Goal: Information Seeking & Learning: Learn about a topic

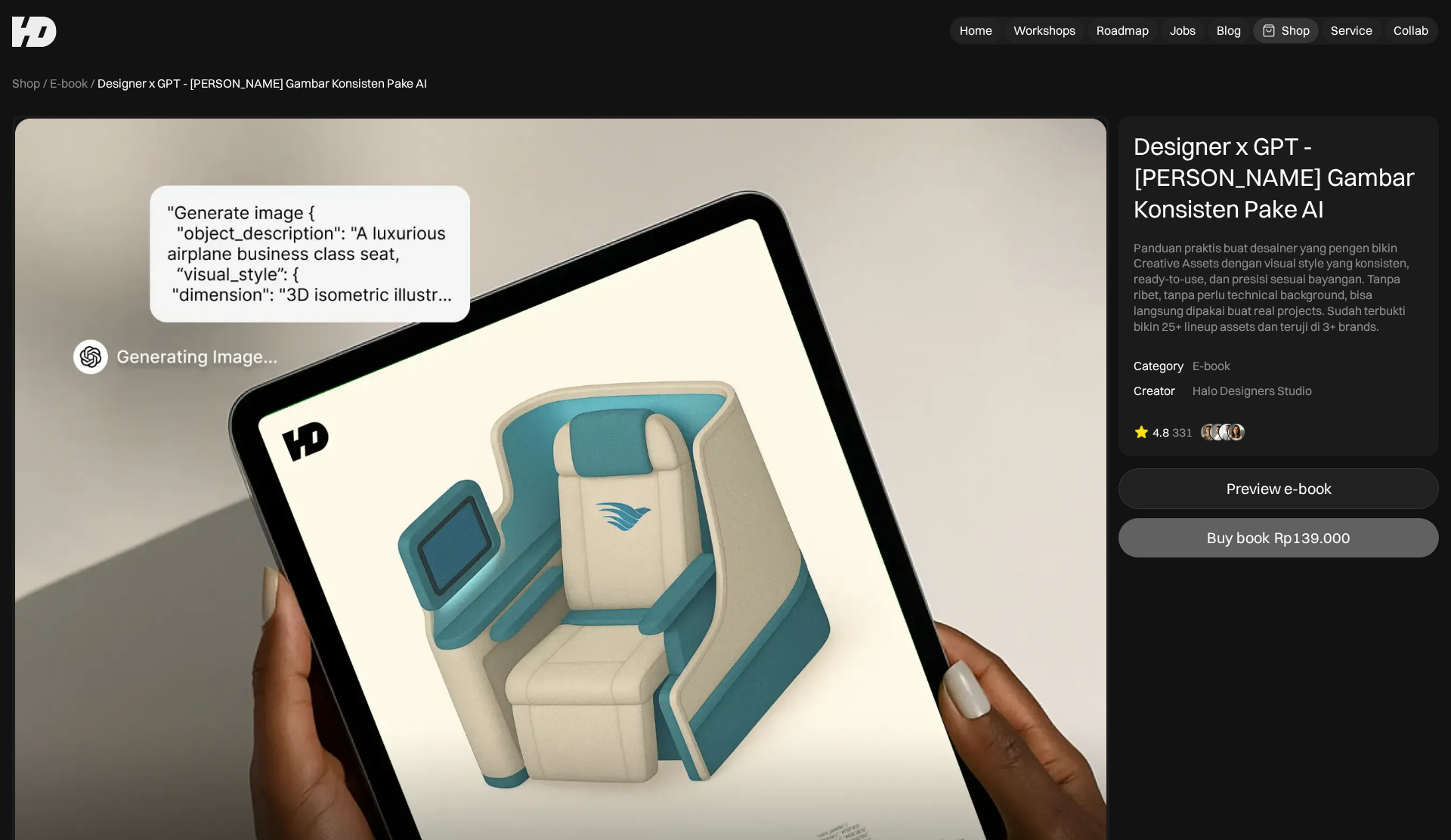
click at [1224, 490] on link "Preview e-book" at bounding box center [1279, 489] width 321 height 41
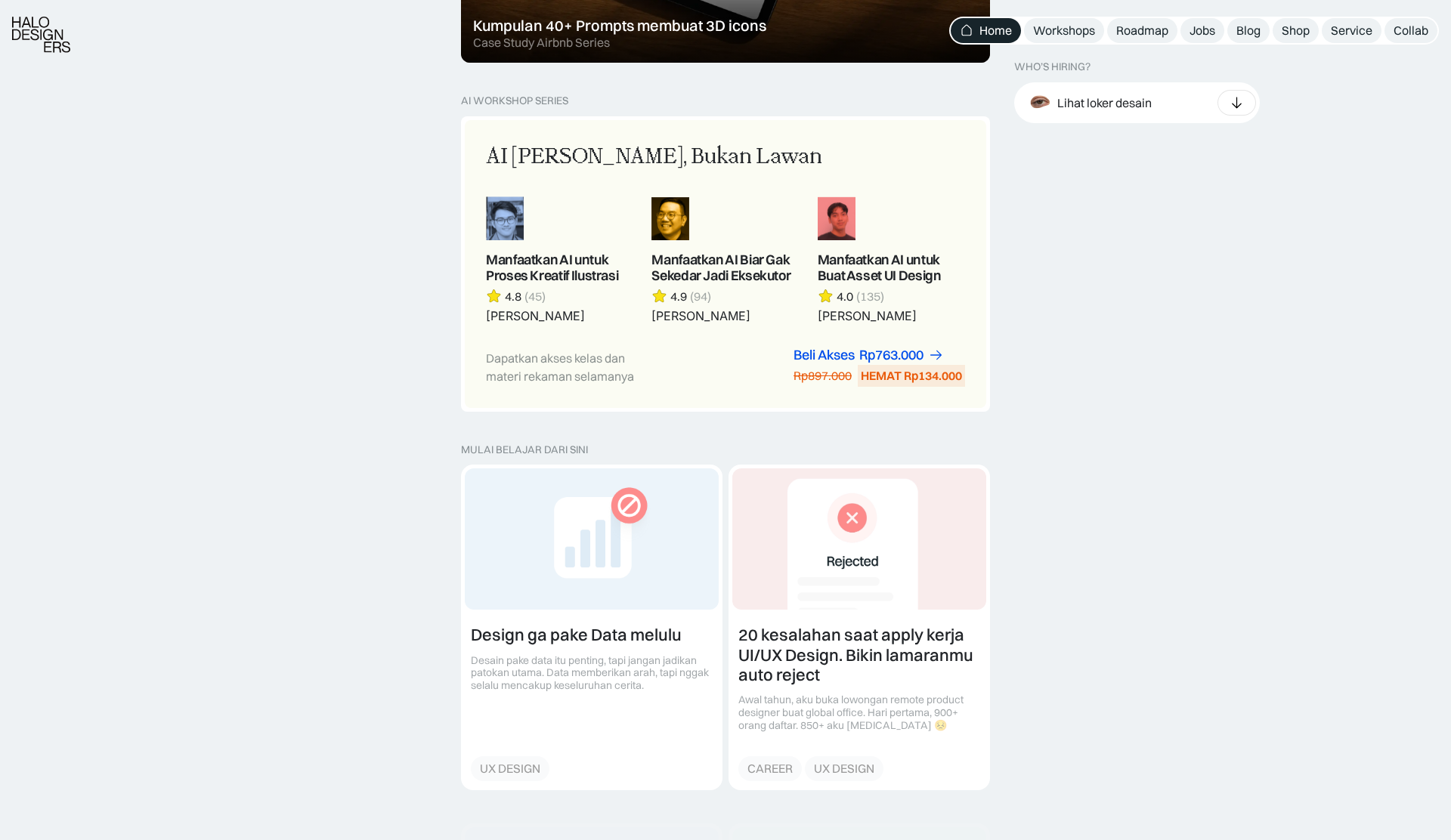
scroll to position [1283, 0]
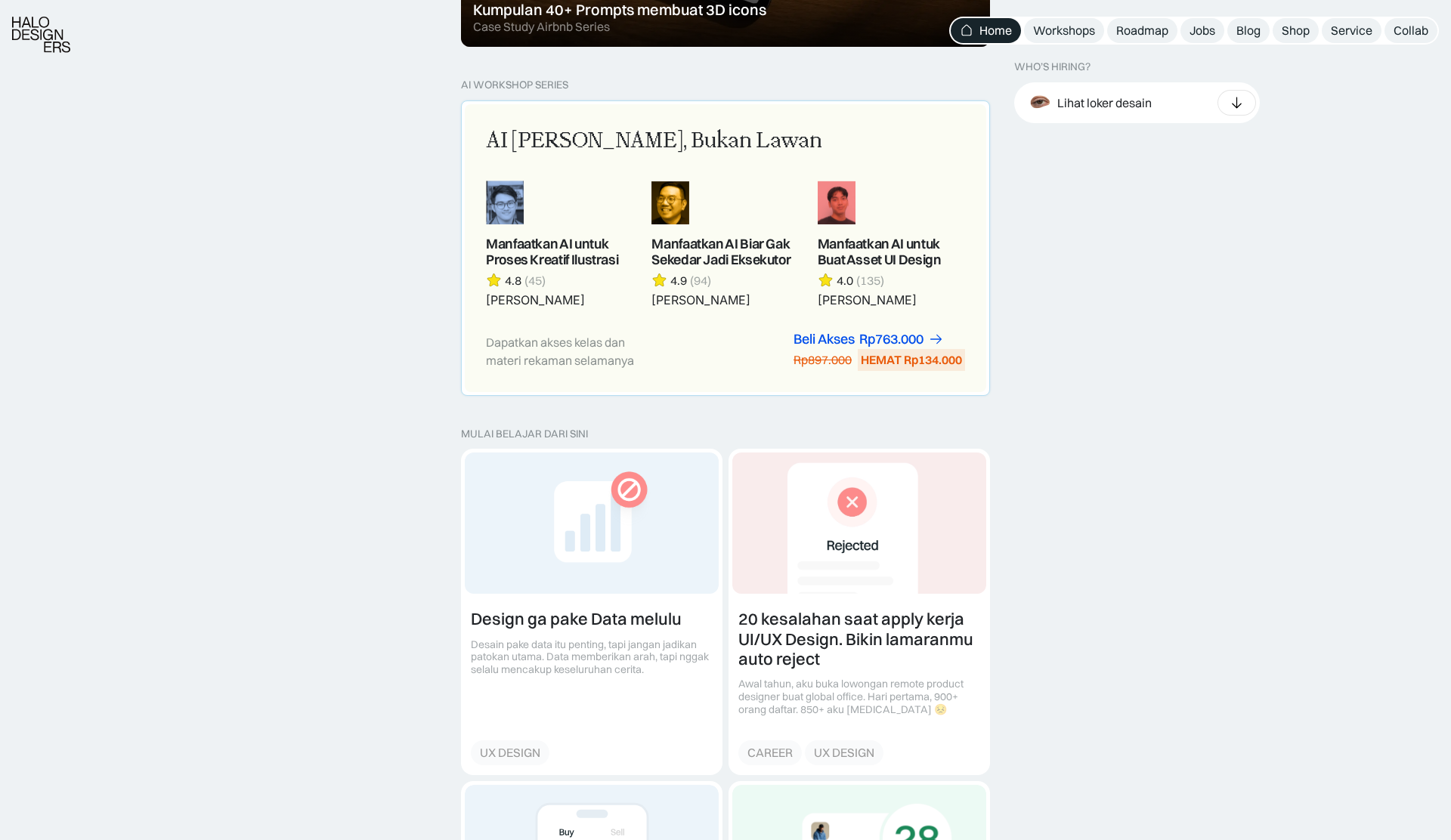
click at [684, 321] on div "AI Adalah Teman, Bukan Lawan Manfaatkan AI untuk Proses Kreatif Ilustrasi 4.8 (…" at bounding box center [726, 247] width 479 height 245
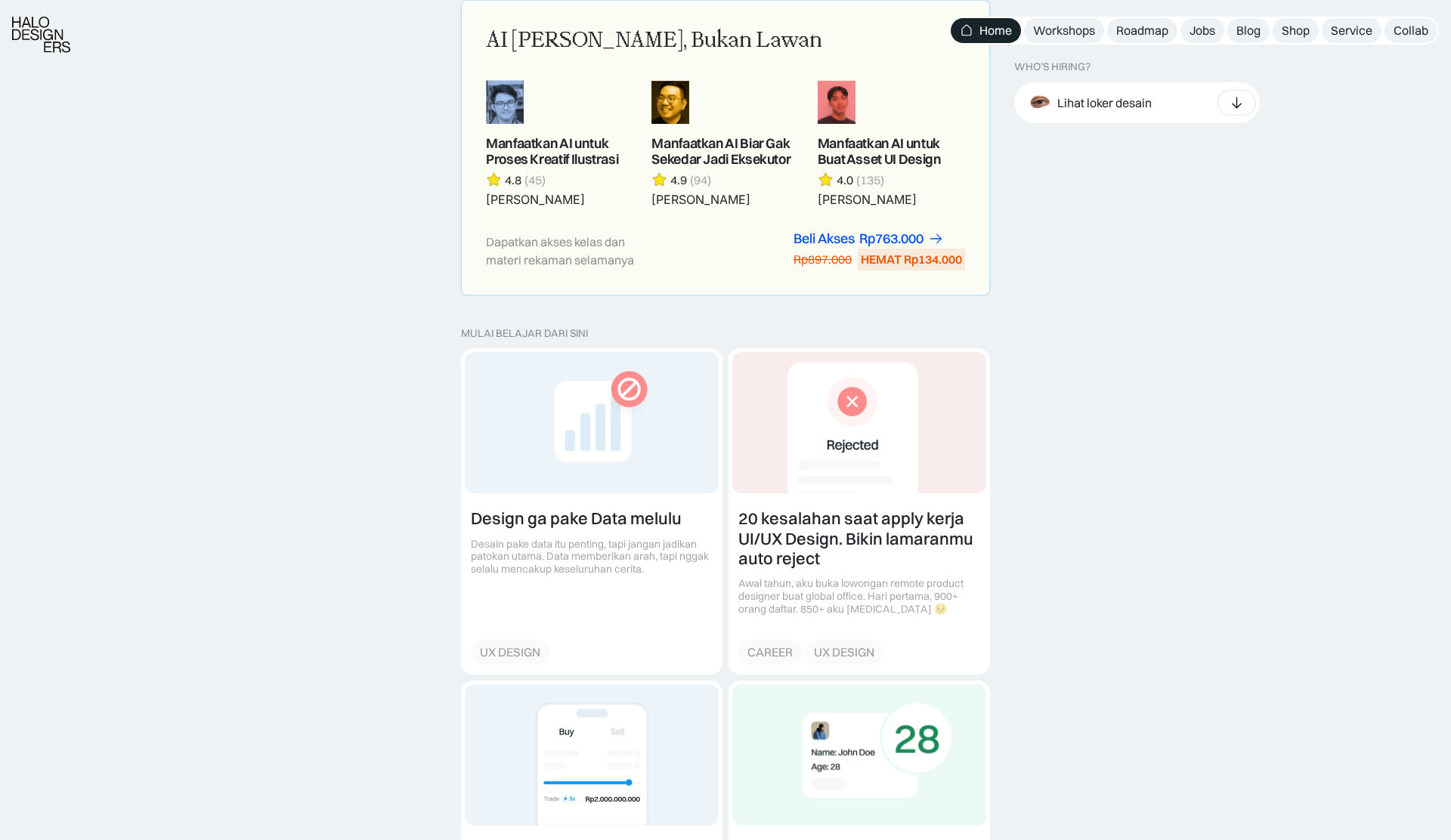
scroll to position [1387, 0]
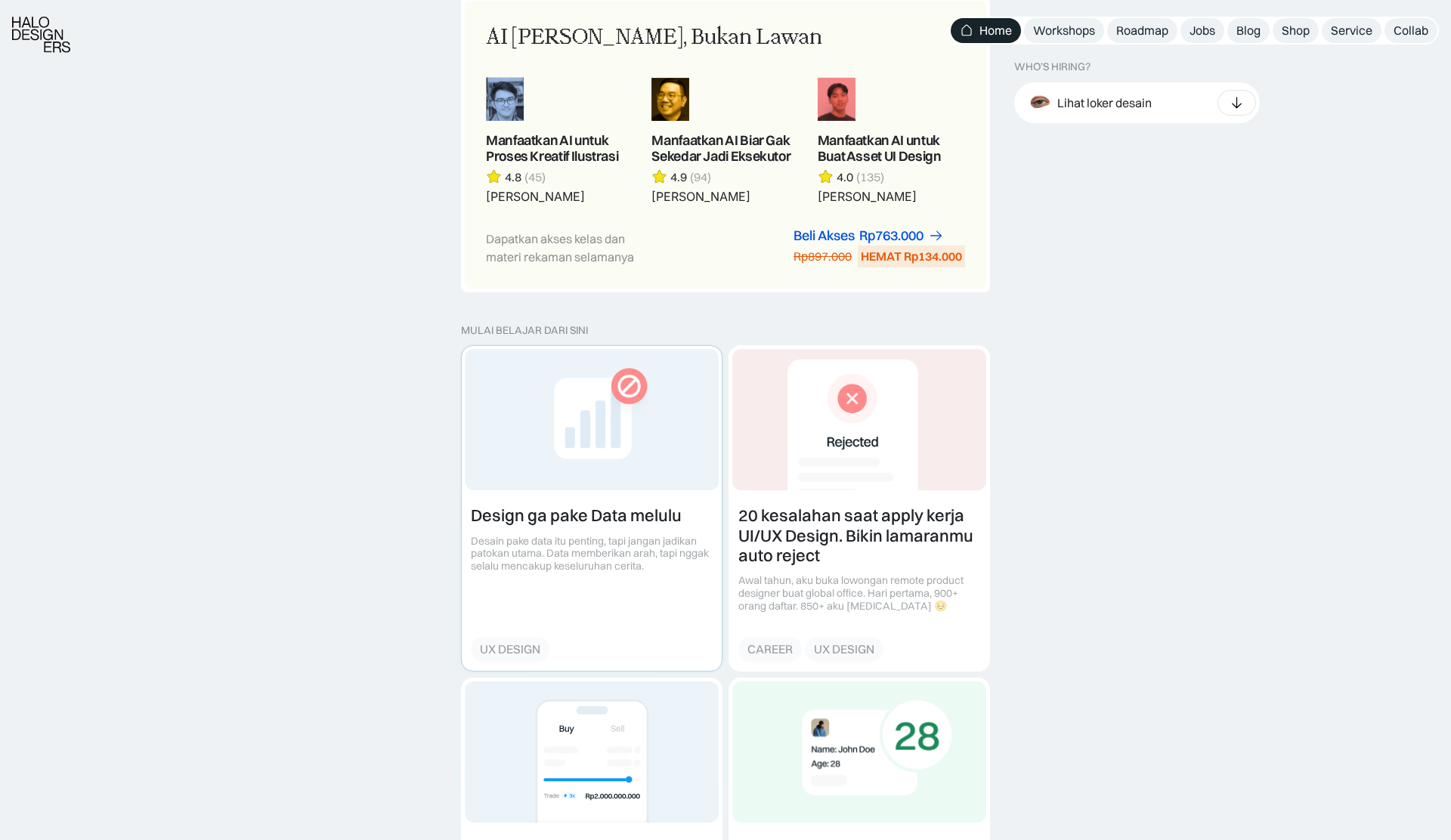
click at [610, 556] on link at bounding box center [592, 508] width 260 height 324
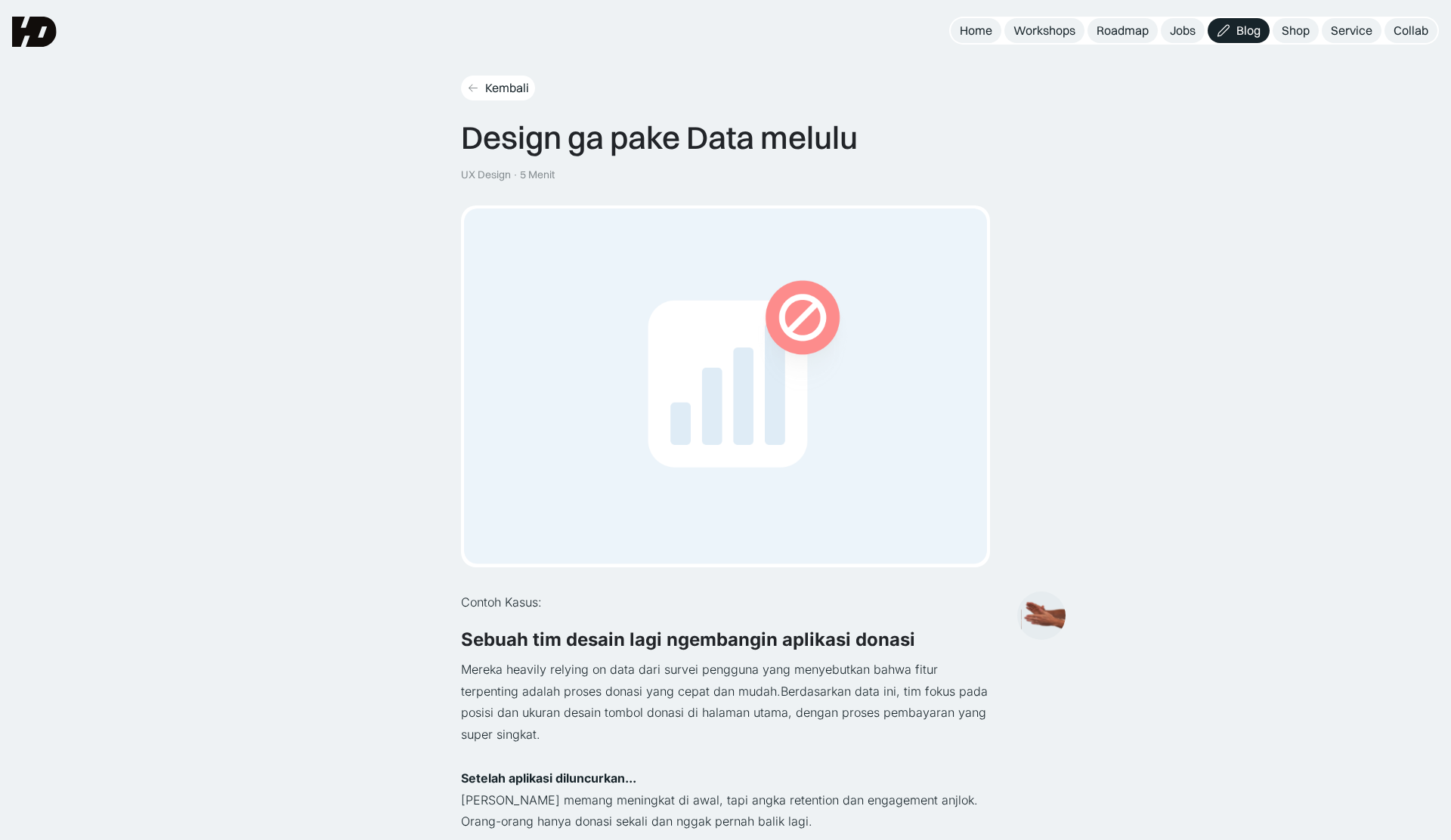
click at [504, 90] on div "Kembali" at bounding box center [507, 88] width 44 height 16
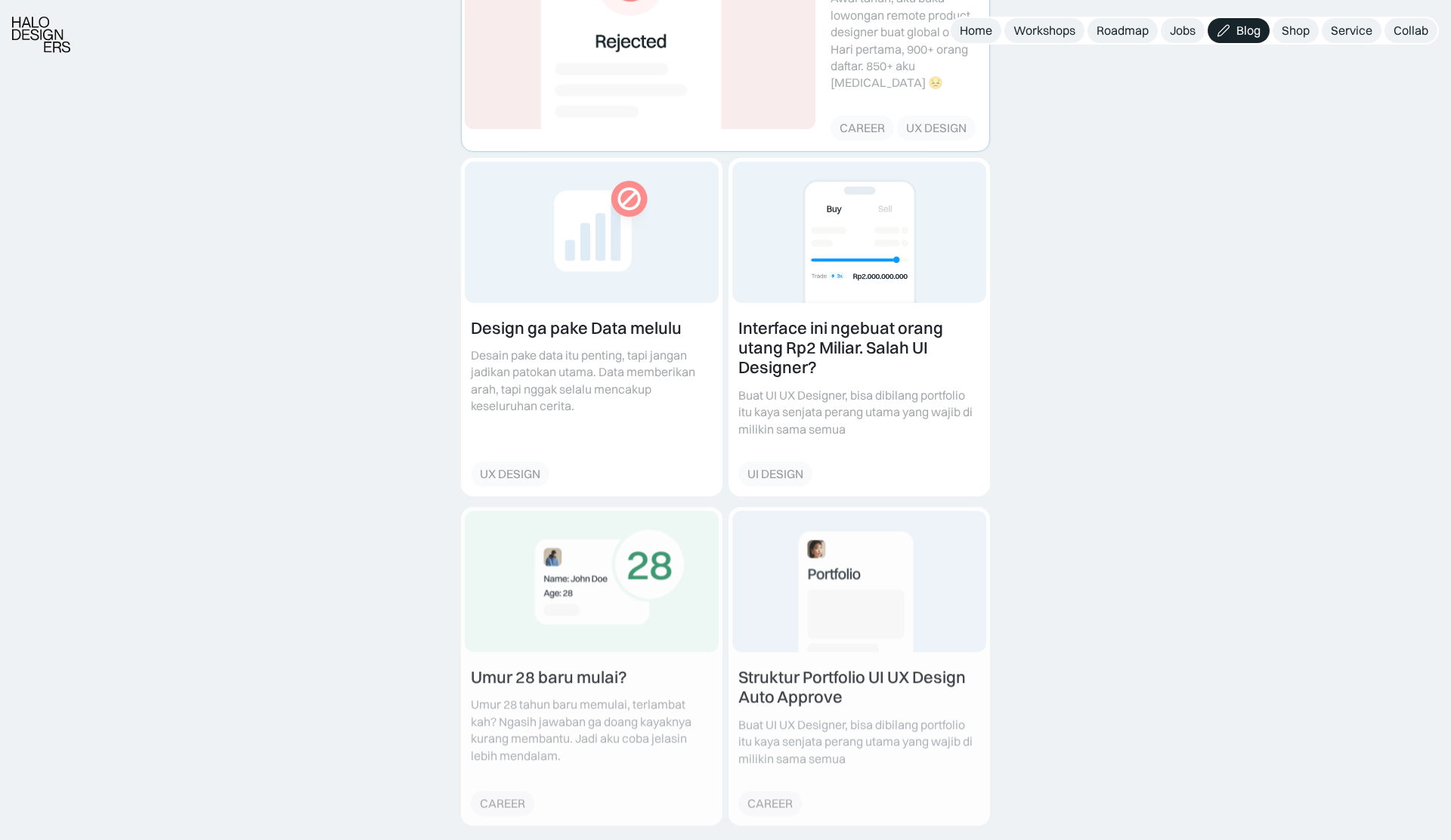
scroll to position [442, 0]
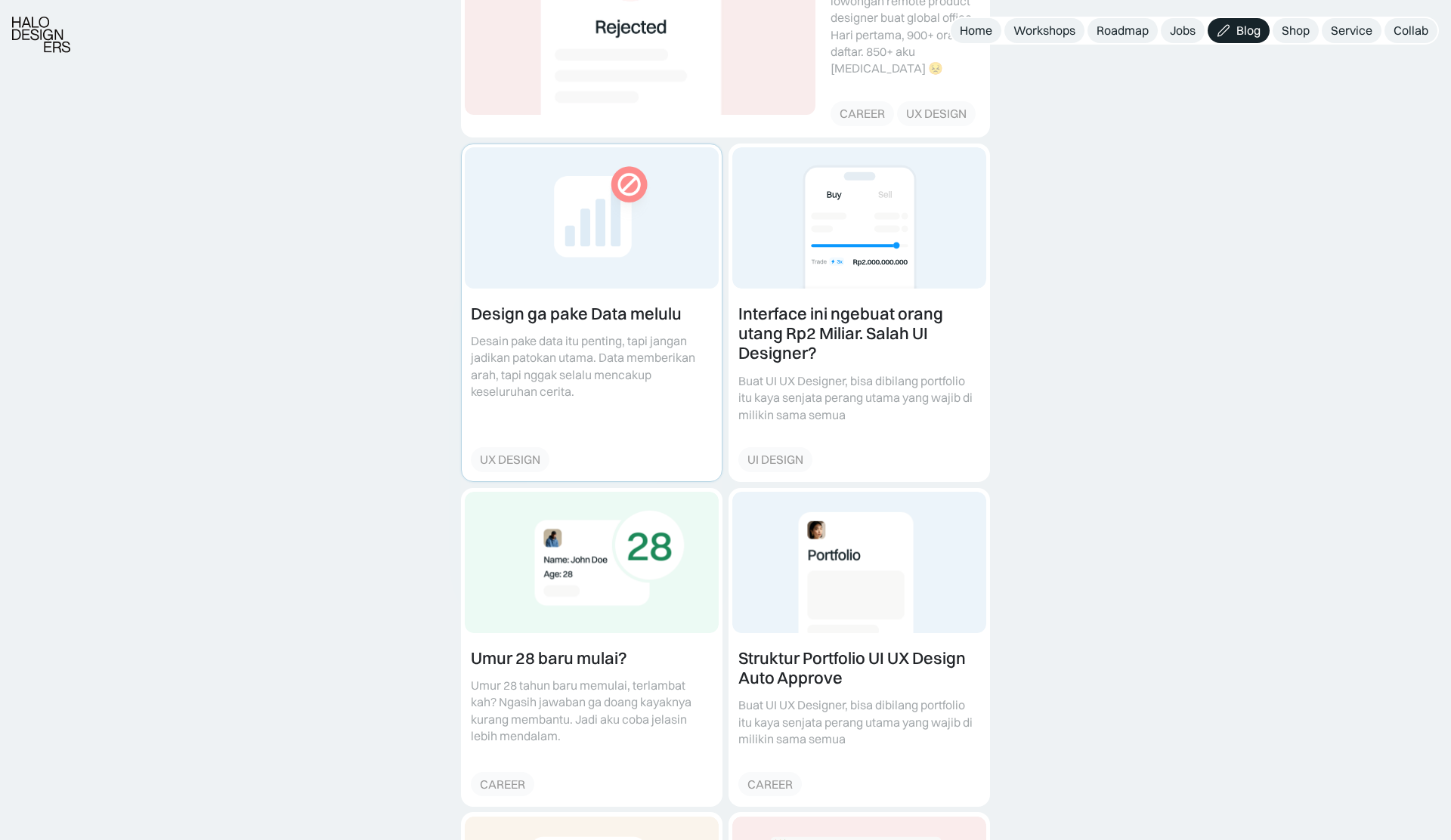
click at [603, 370] on link at bounding box center [592, 313] width 260 height 336
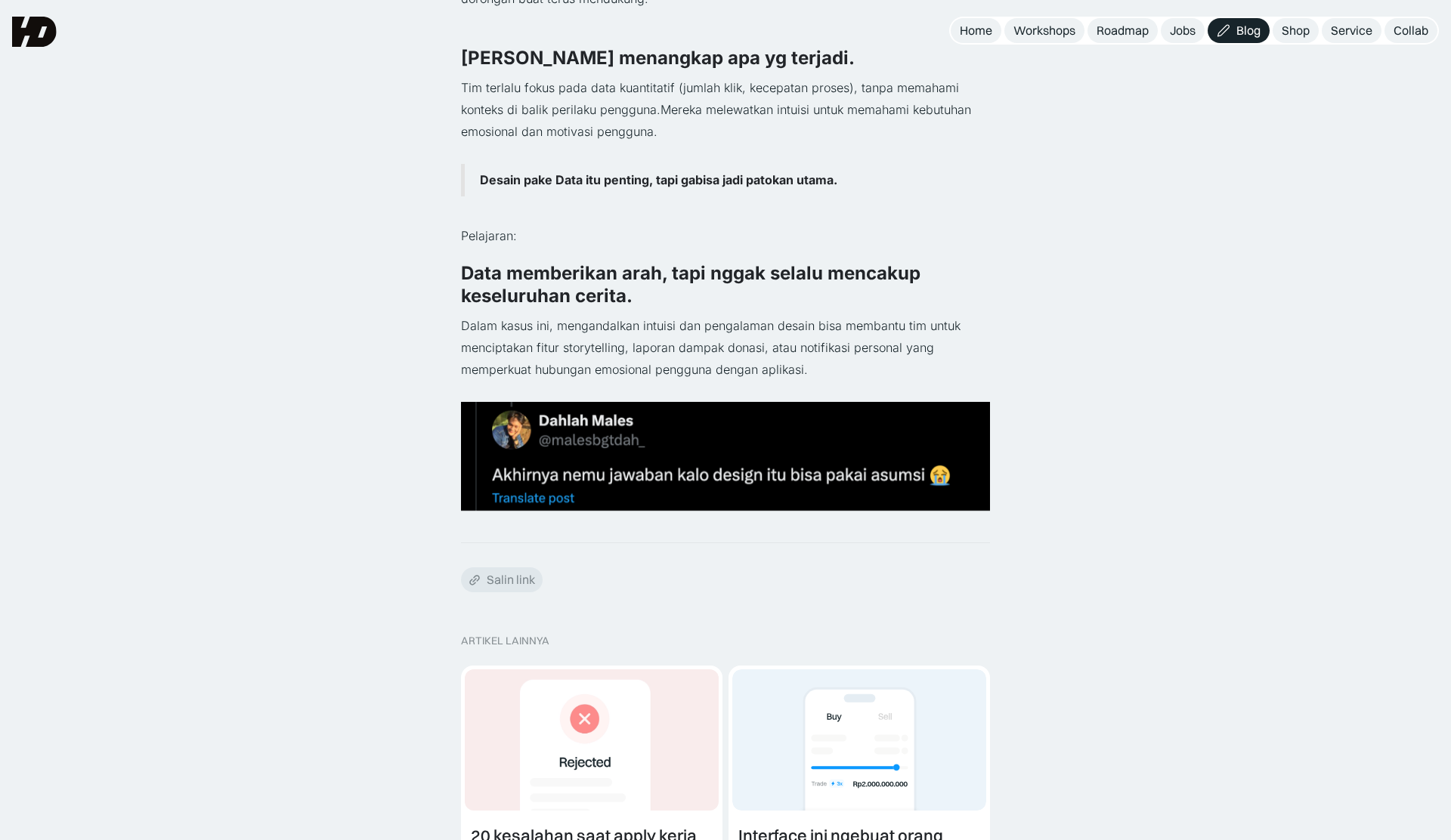
scroll to position [931, 0]
